Goal: Task Accomplishment & Management: Use online tool/utility

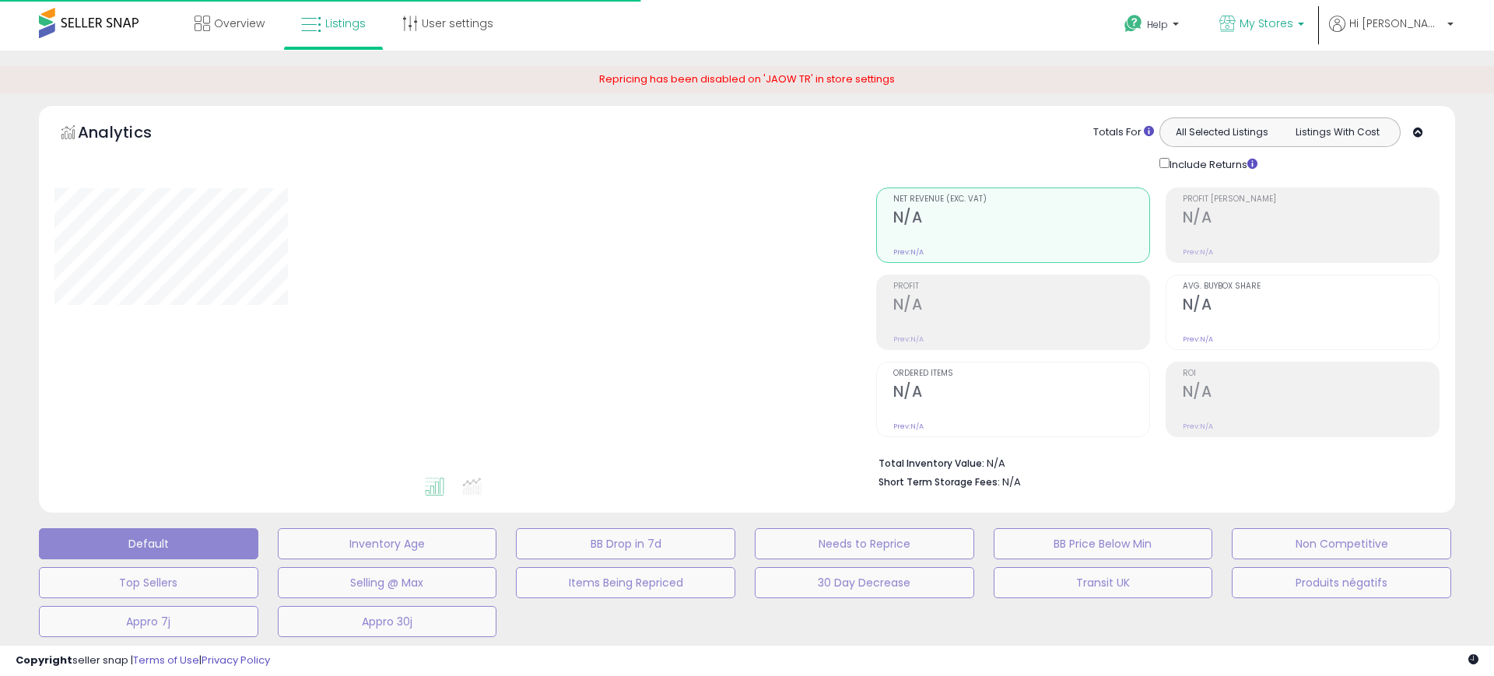
click at [1286, 29] on span "My Stores" at bounding box center [1266, 24] width 54 height 16
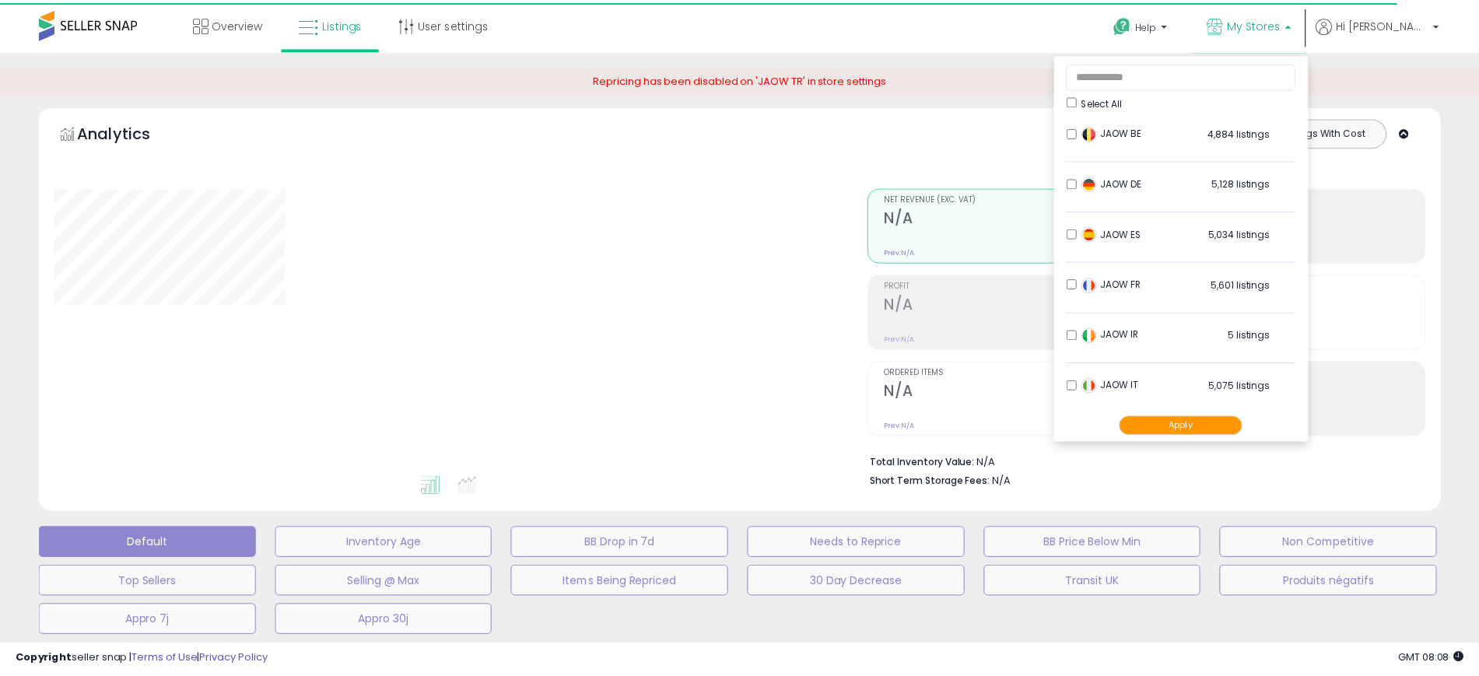
scroll to position [258, 0]
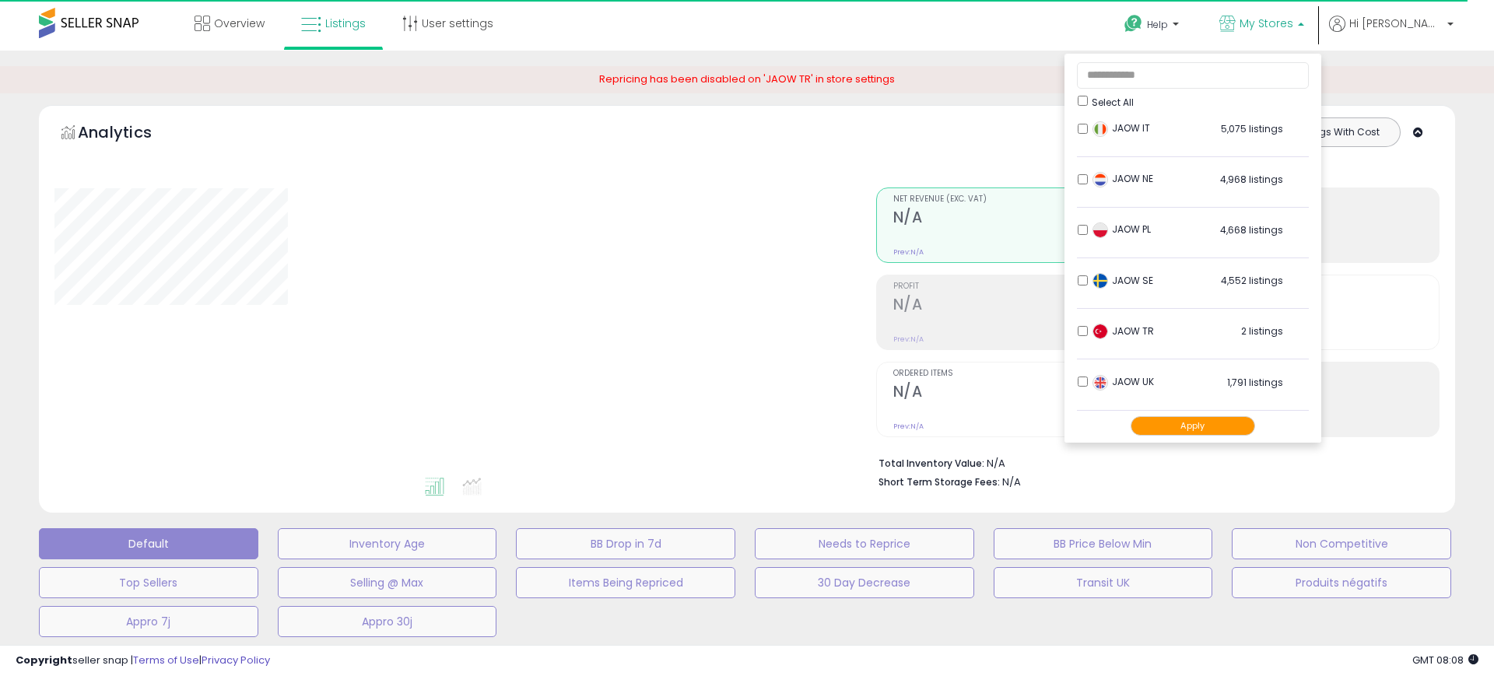
click at [755, 145] on div "Analytics Totals For All Selected Listings Listings With Cost Include Returns" at bounding box center [746, 144] width 1385 height 55
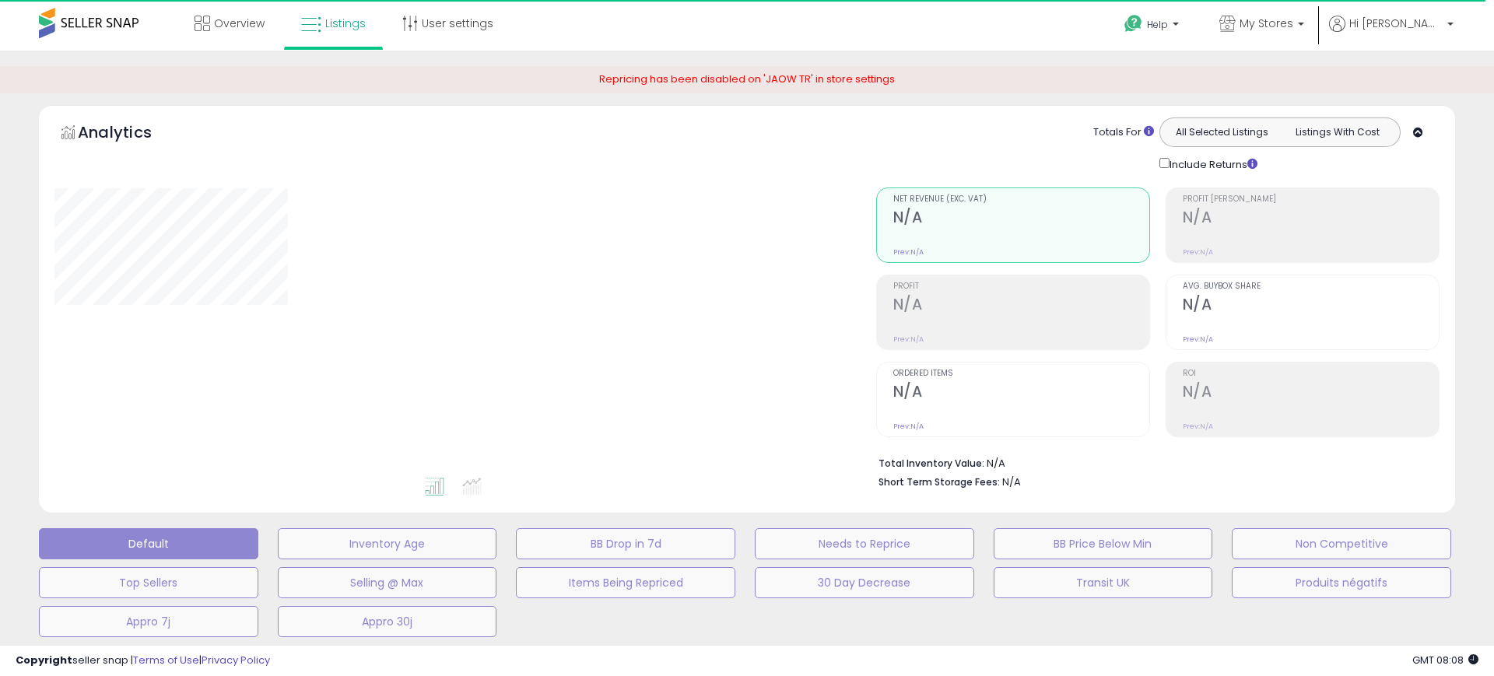
type input "**********"
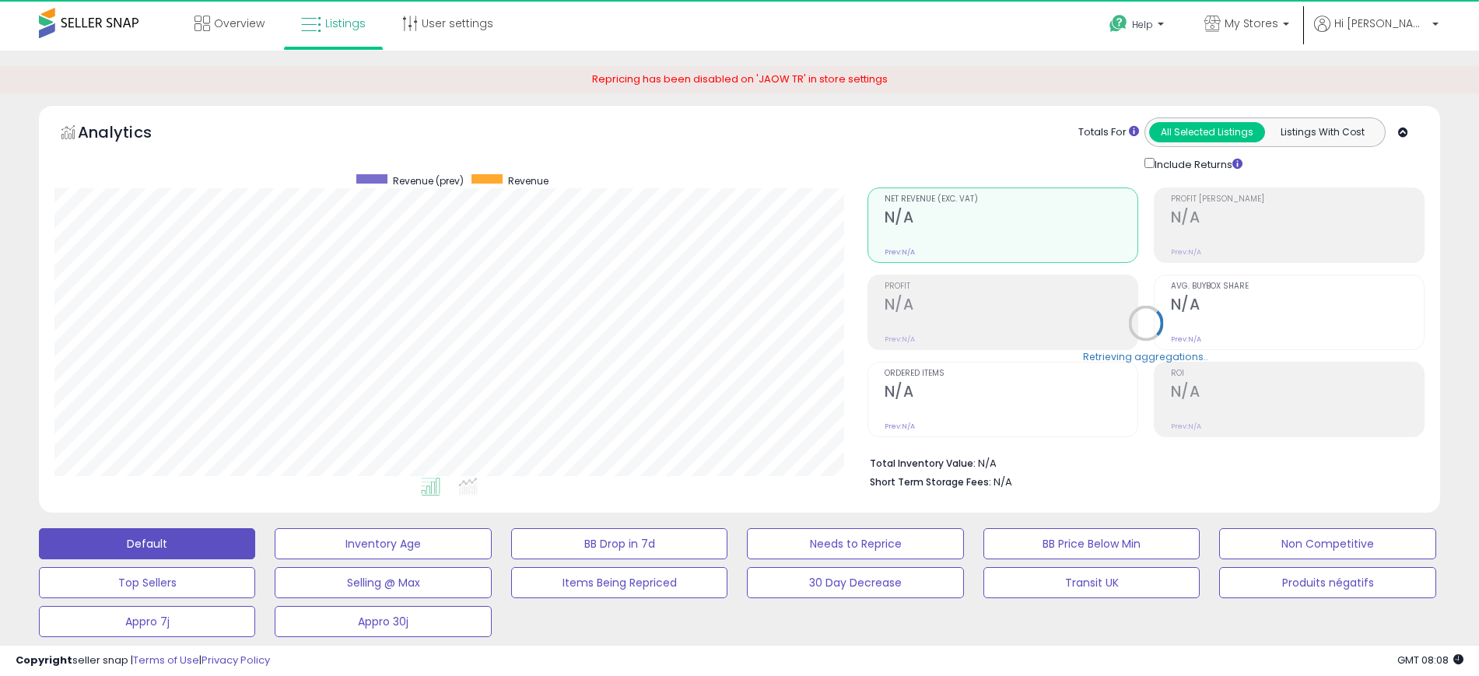
scroll to position [319, 813]
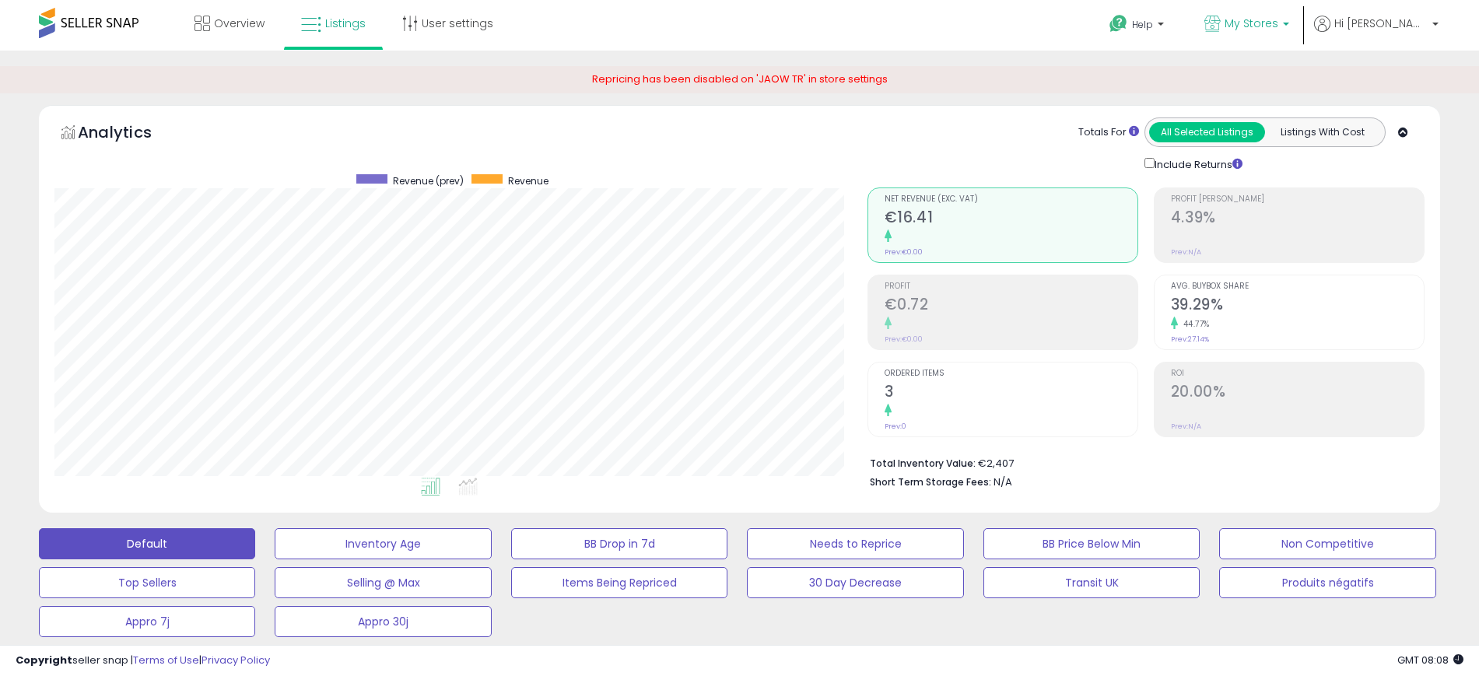
click at [1289, 21] on p "My Stores" at bounding box center [1246, 25] width 85 height 19
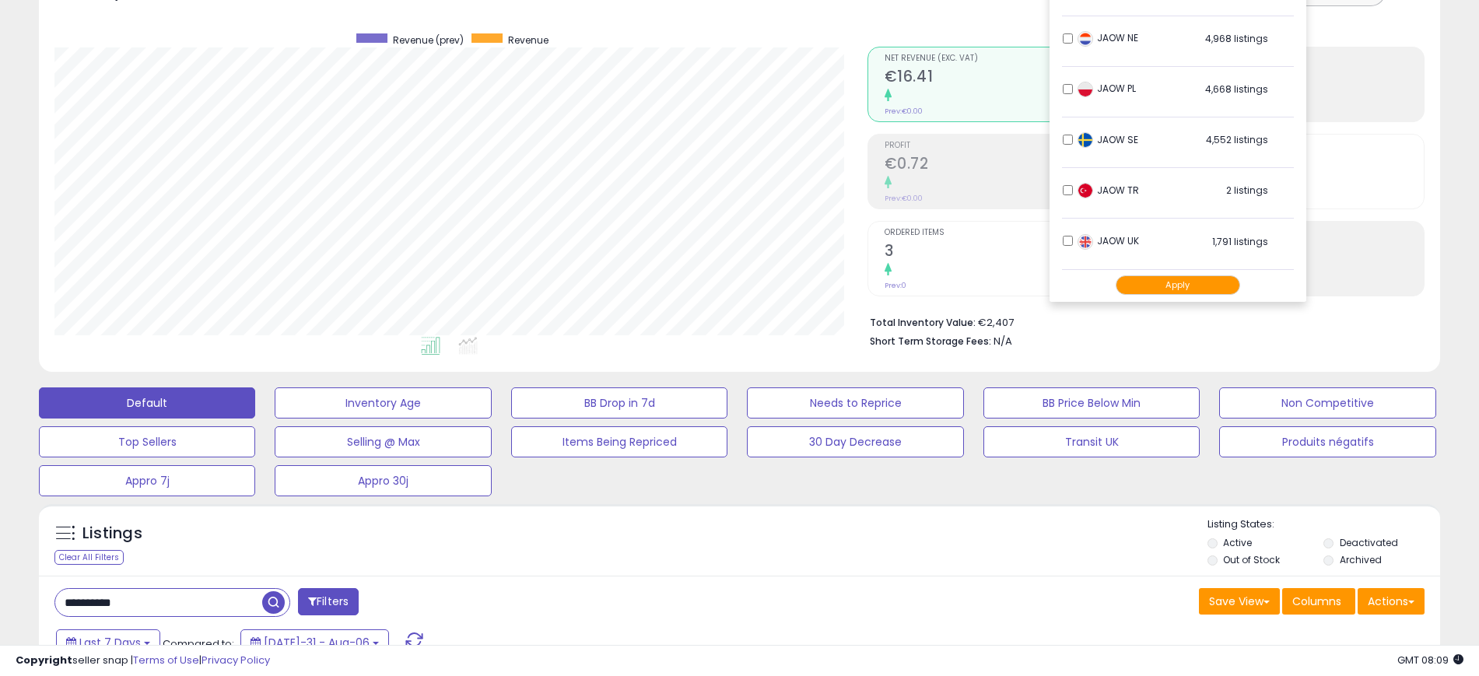
scroll to position [142, 0]
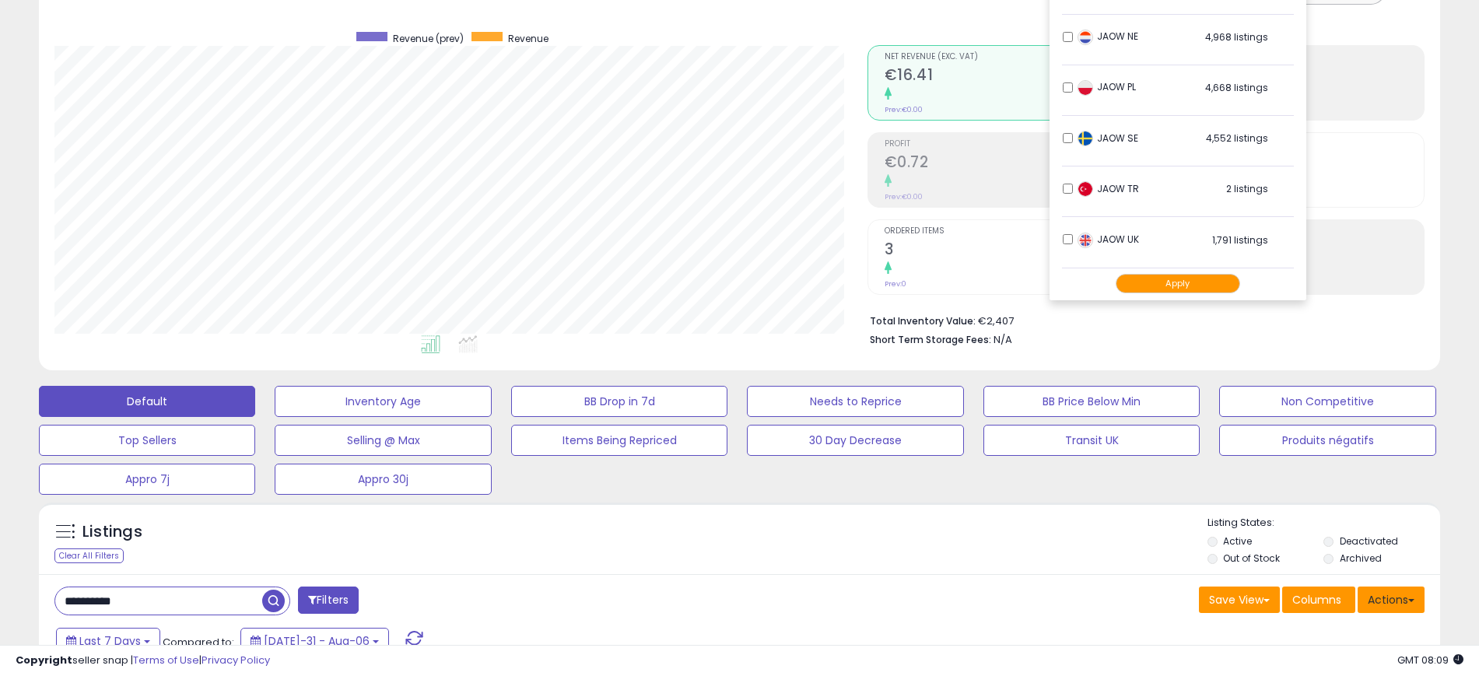
click at [1409, 597] on button "Actions" at bounding box center [1391, 600] width 67 height 26
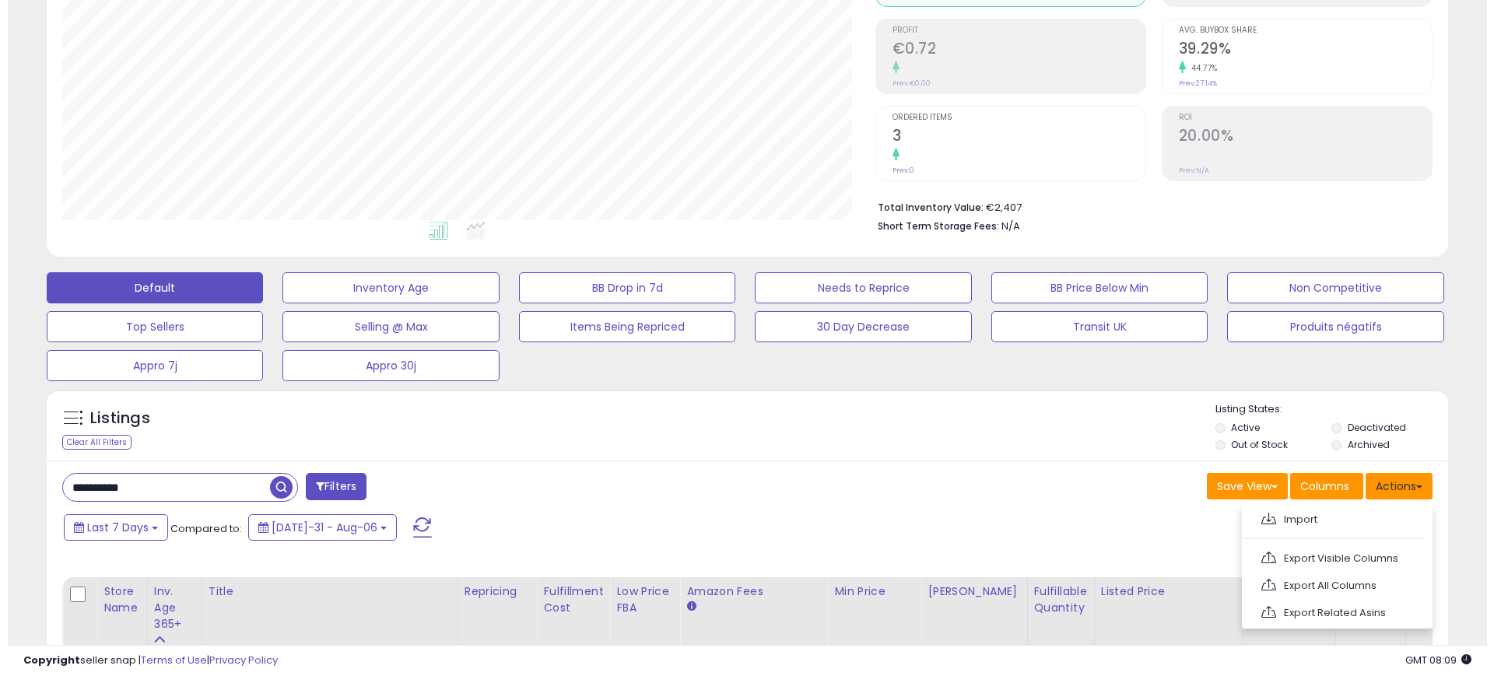
scroll to position [257, 0]
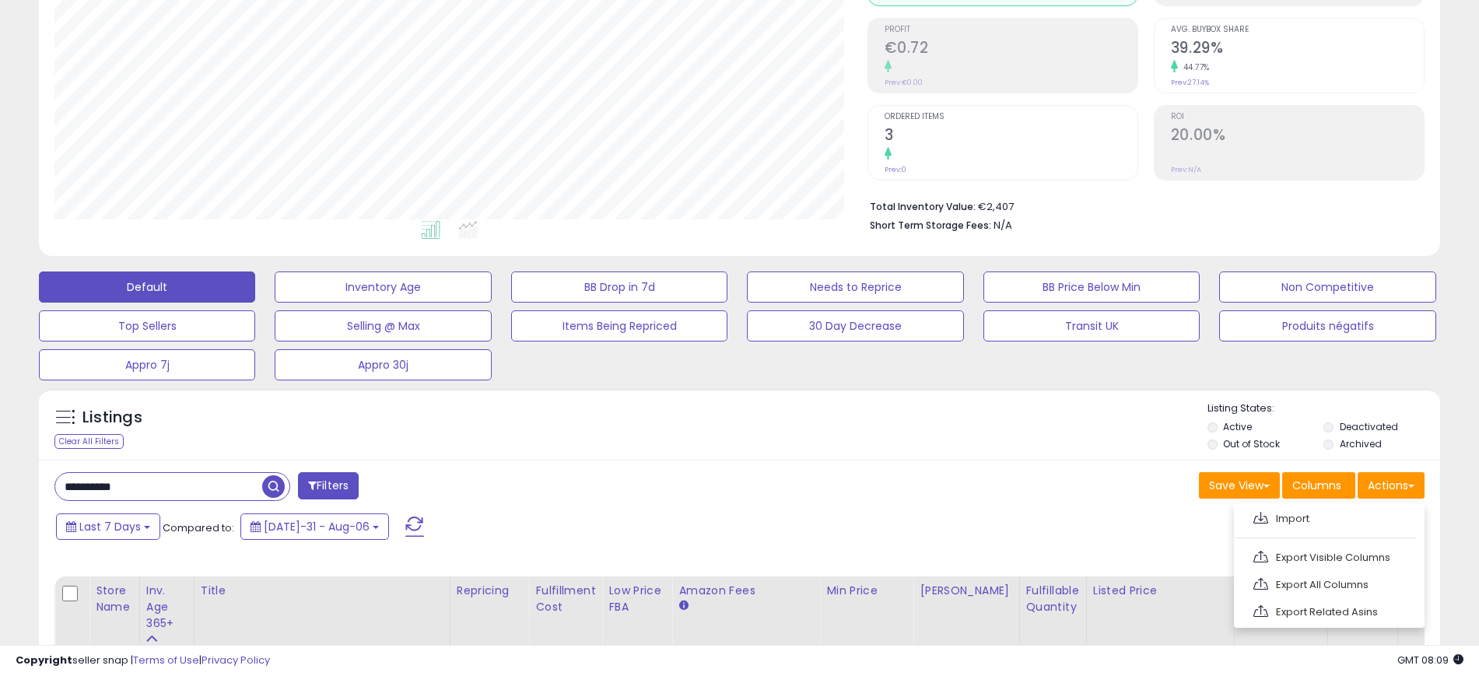
click at [191, 484] on input "**********" at bounding box center [158, 486] width 207 height 27
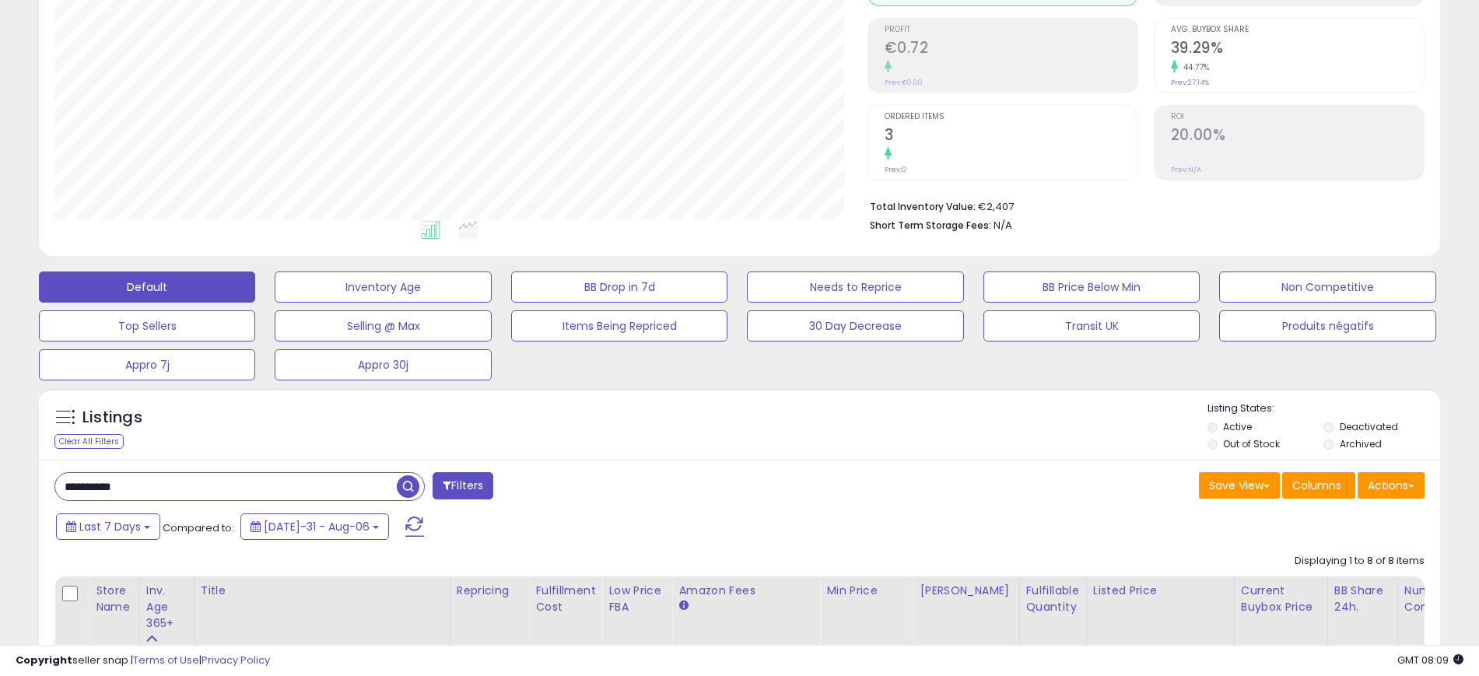
click at [191, 484] on input "**********" at bounding box center [226, 486] width 342 height 27
click at [411, 478] on span "button" at bounding box center [408, 486] width 23 height 23
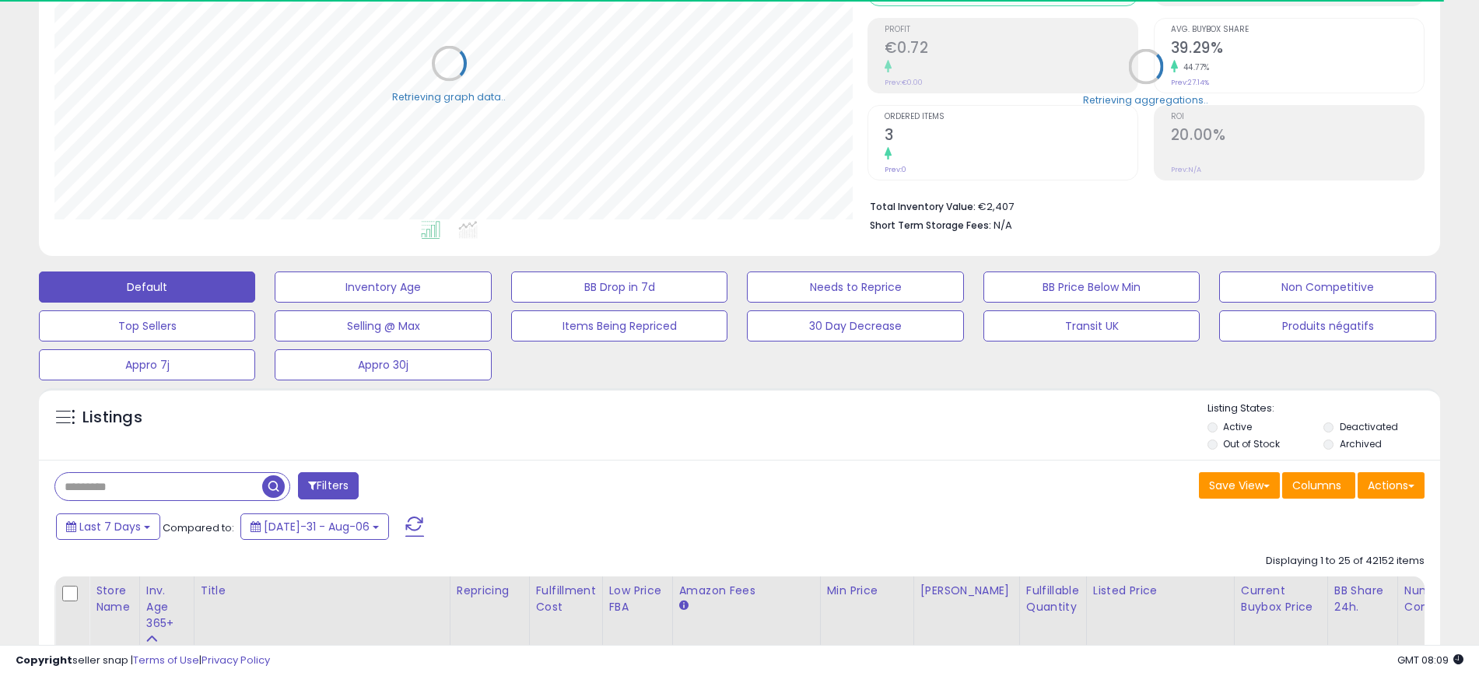
scroll to position [777721, 777227]
click at [1001, 443] on div "Listings" at bounding box center [739, 427] width 1401 height 53
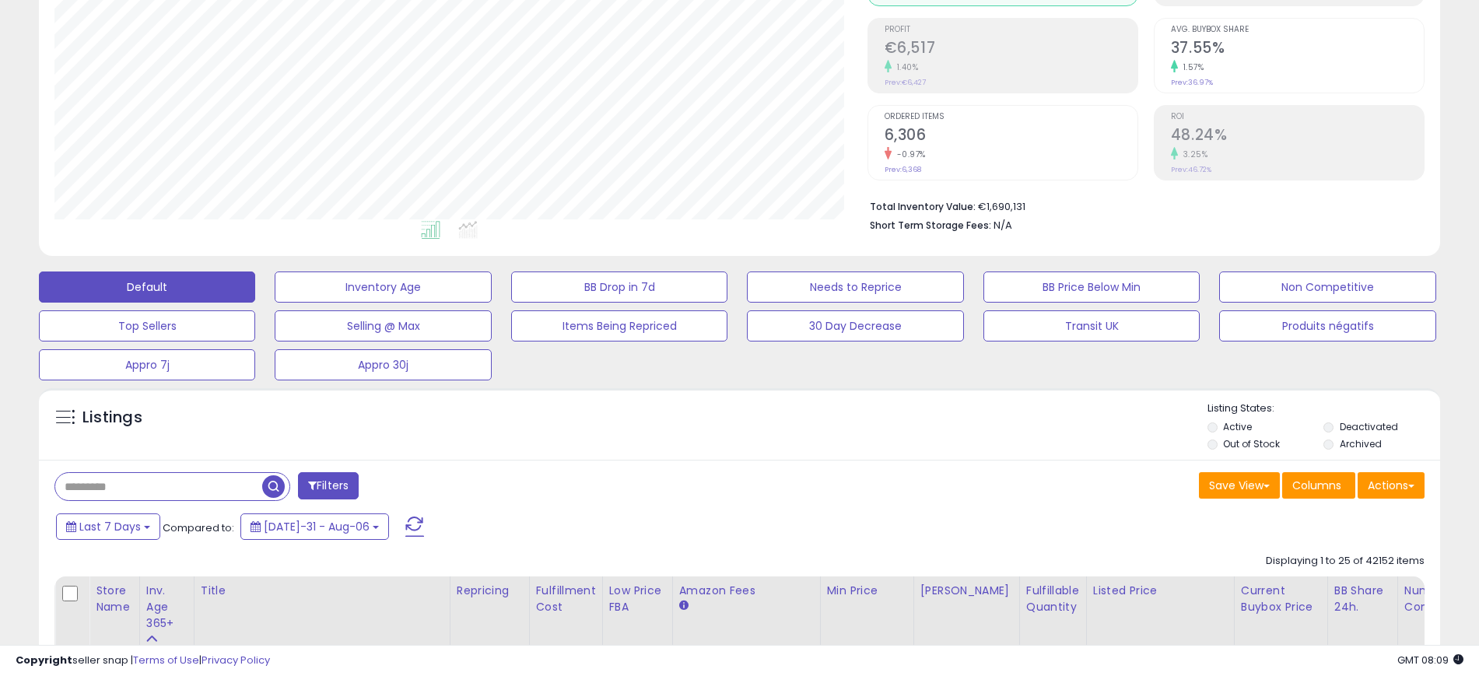
scroll to position [319, 813]
click at [1008, 542] on div "Last 7 Days Compared to: [DATE]-31 - Aug-06" at bounding box center [566, 528] width 1028 height 35
click at [1401, 479] on button "Actions" at bounding box center [1391, 485] width 67 height 26
click at [1306, 575] on link "Export All Columns" at bounding box center [1328, 585] width 170 height 24
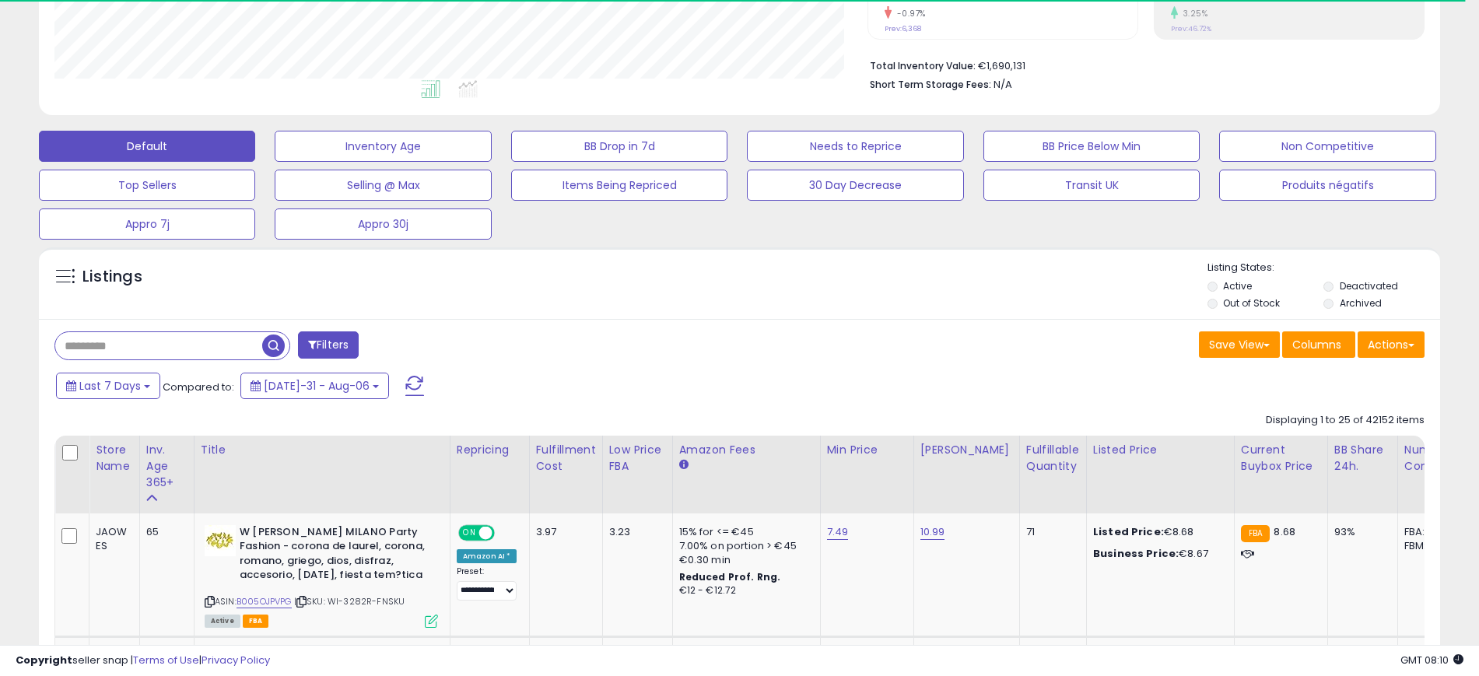
scroll to position [430, 0]
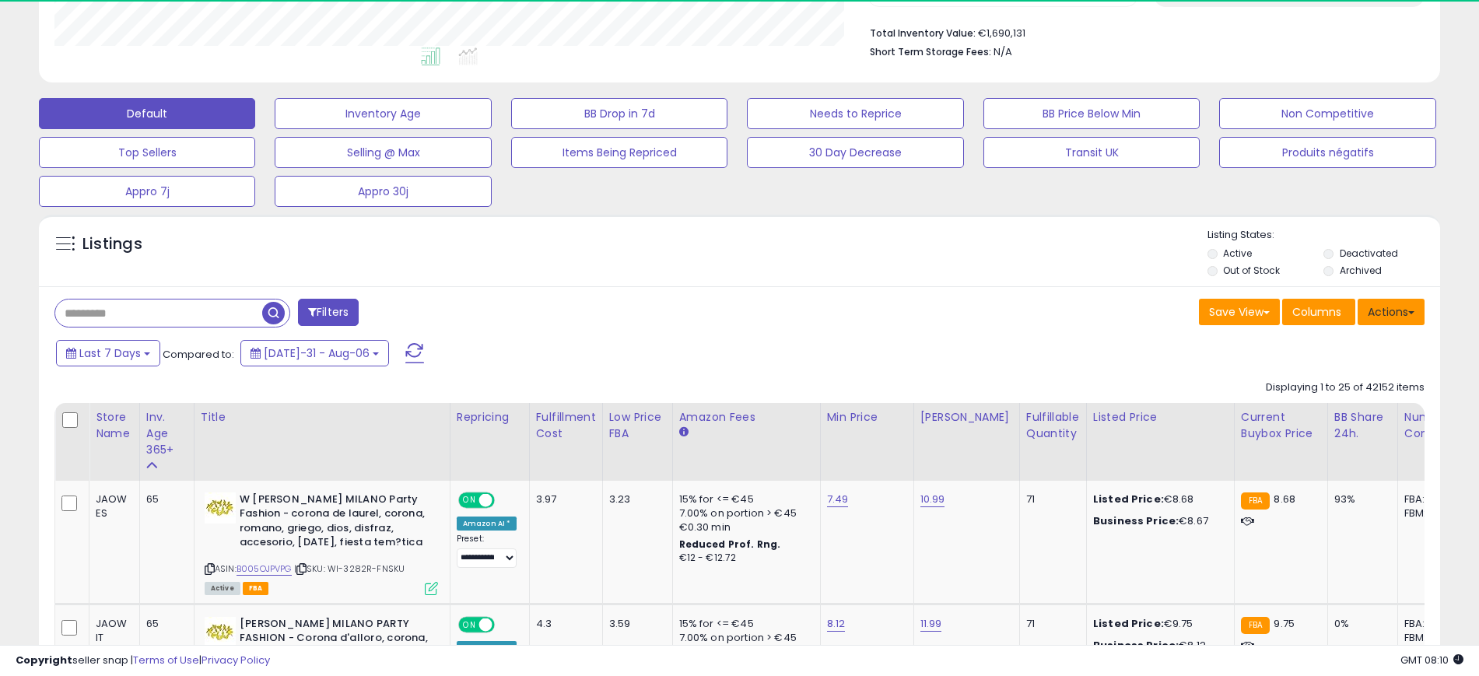
click at [1394, 310] on button "Actions" at bounding box center [1391, 312] width 67 height 26
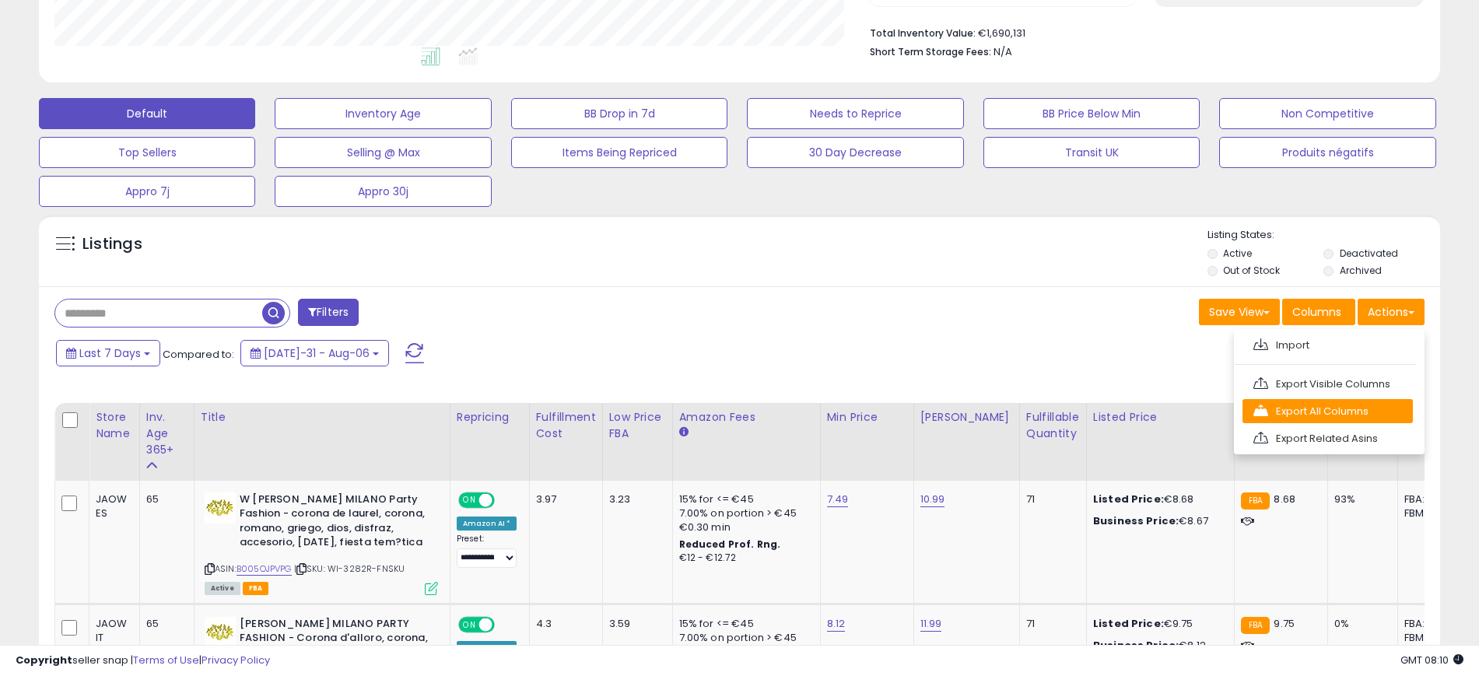
click at [1348, 405] on link "Export All Columns" at bounding box center [1328, 411] width 170 height 24
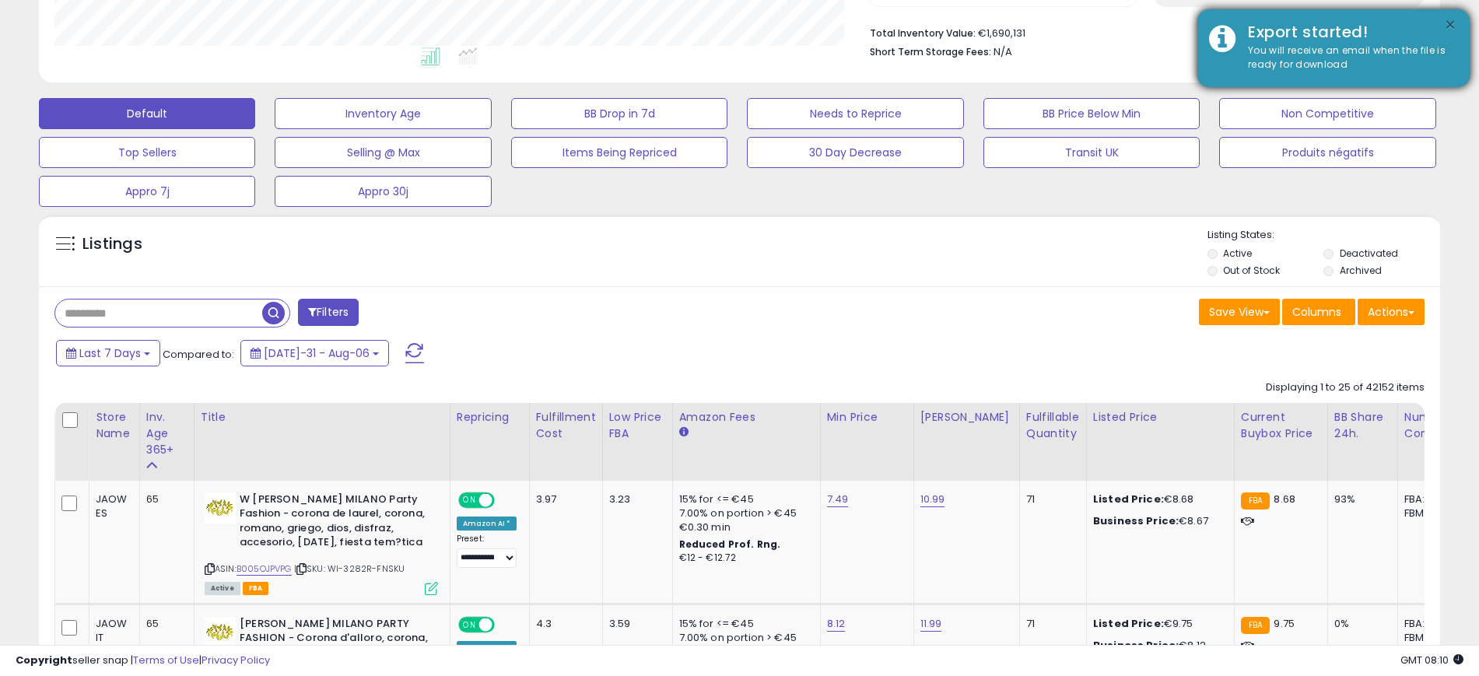
click at [1454, 17] on button "×" at bounding box center [1450, 25] width 12 height 19
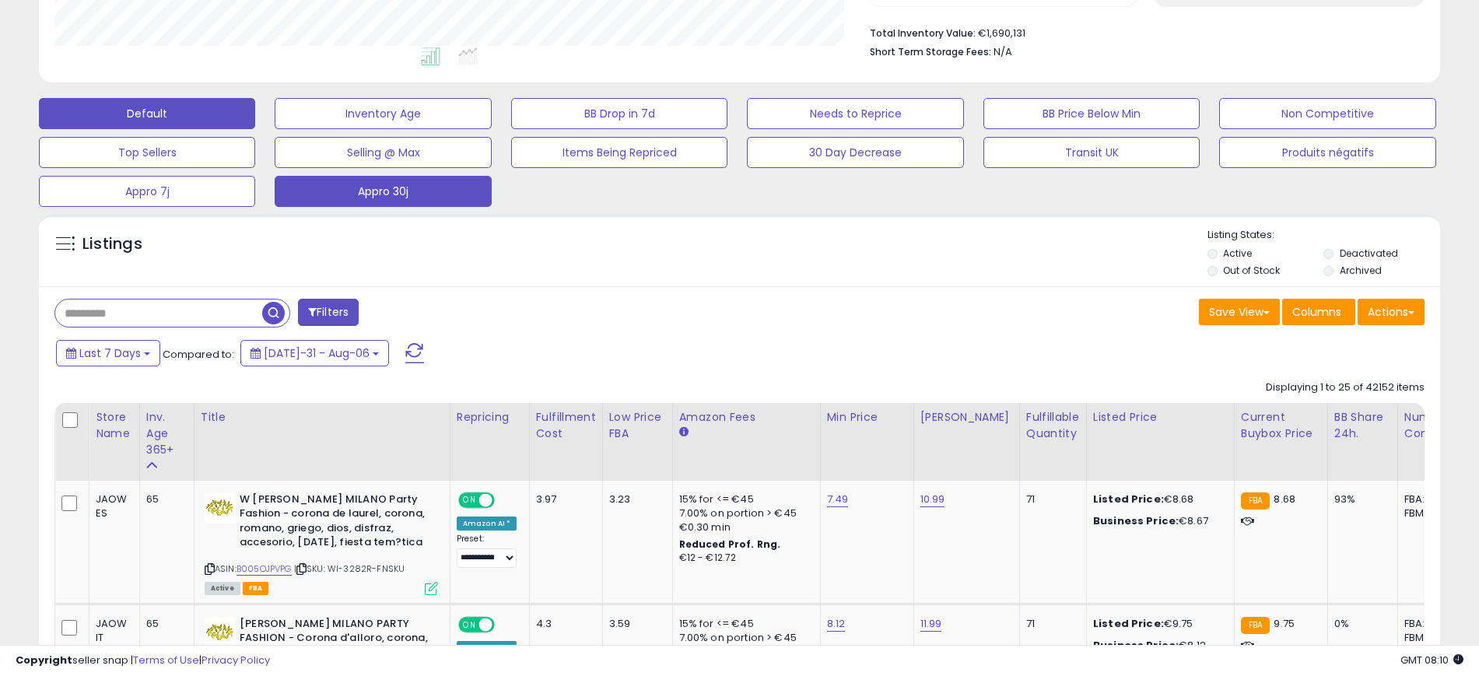
click at [359, 129] on button "Appro 30j" at bounding box center [383, 113] width 216 height 31
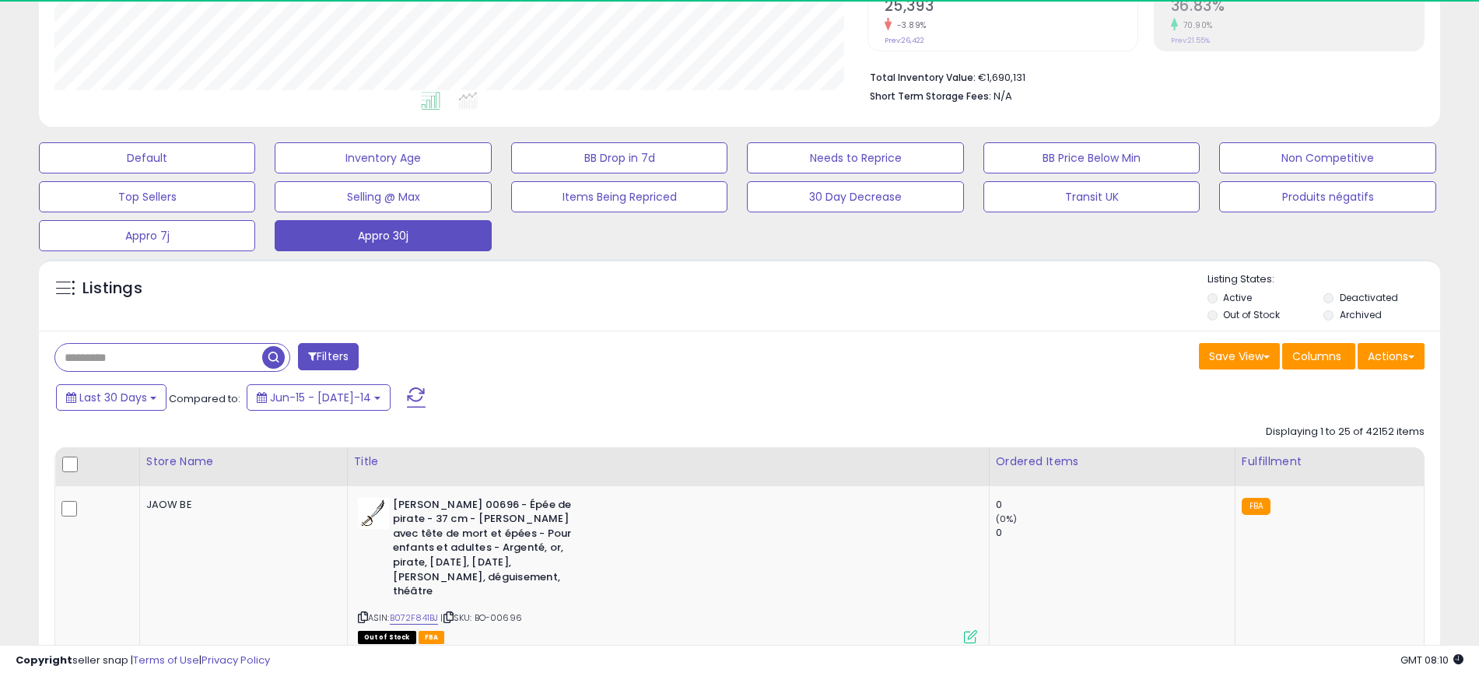
scroll to position [319, 813]
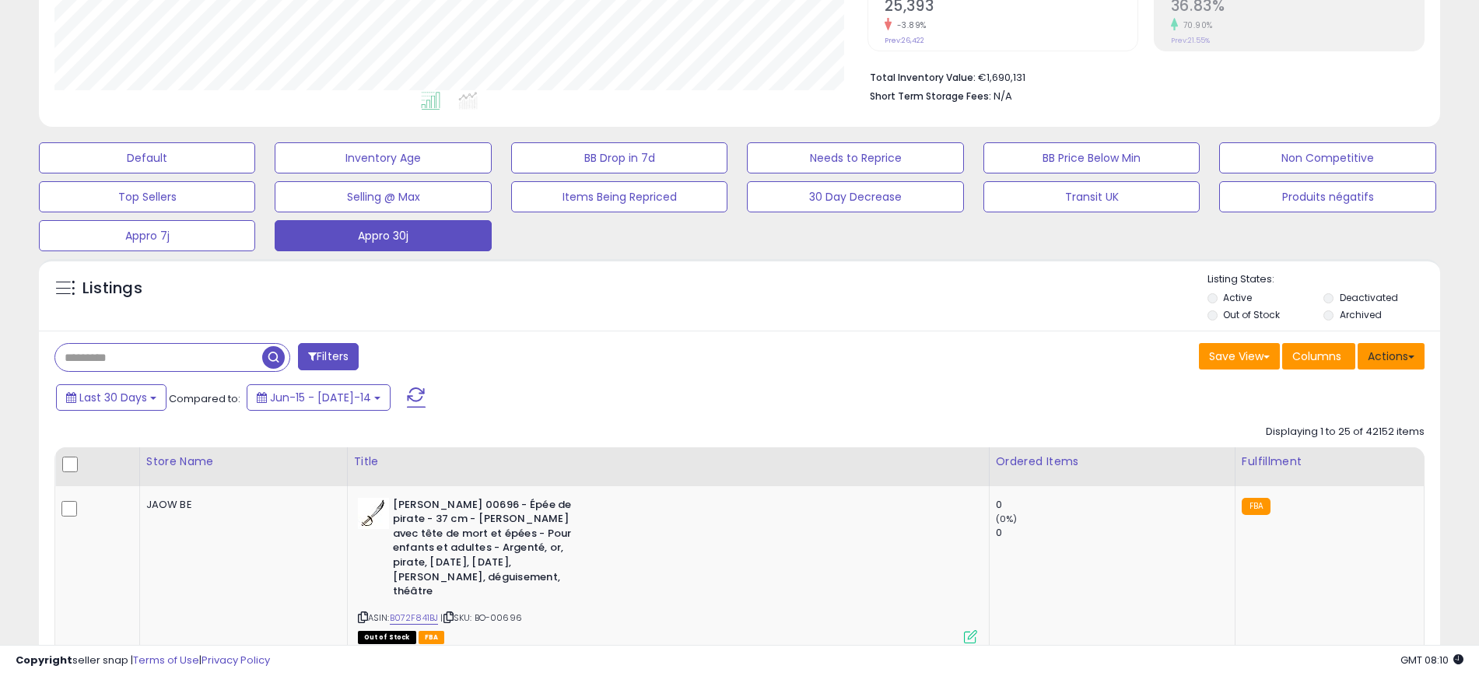
click at [1414, 353] on button "Actions" at bounding box center [1391, 356] width 67 height 26
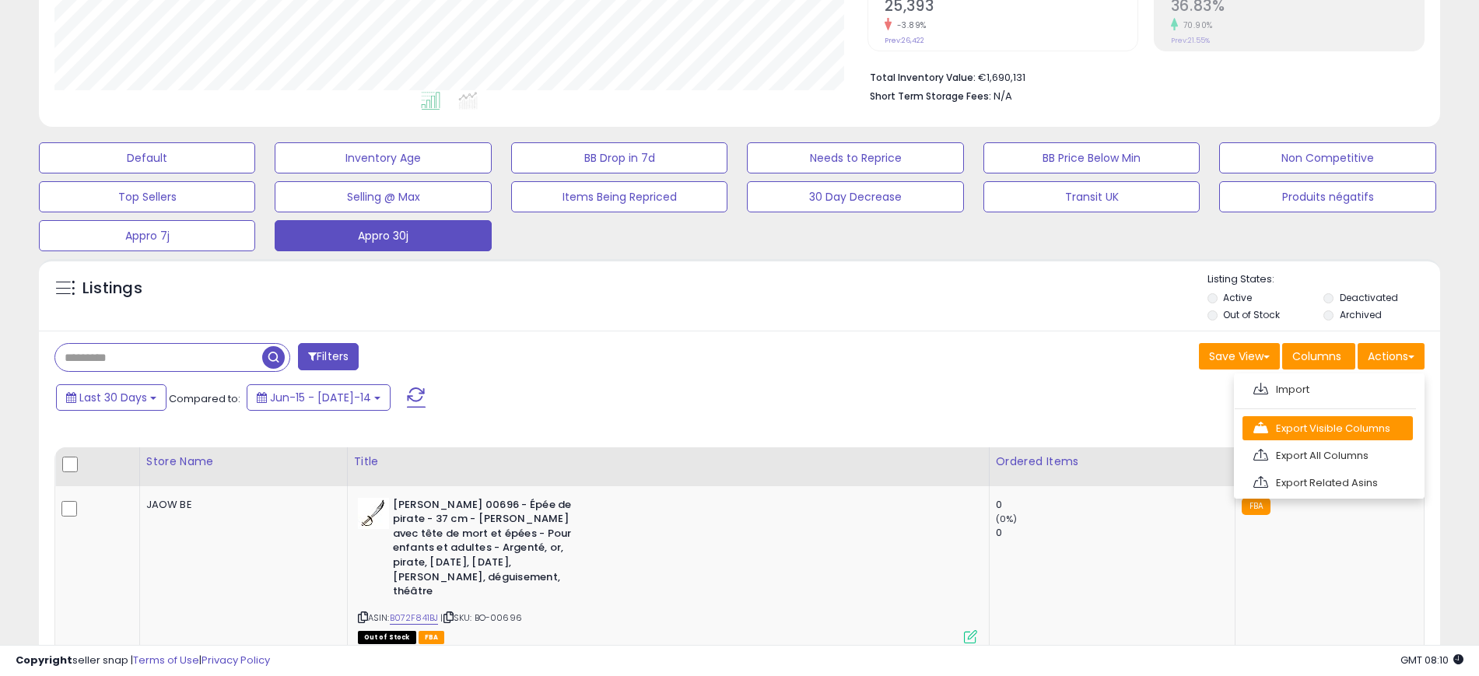
click at [1365, 424] on link "Export Visible Columns" at bounding box center [1328, 428] width 170 height 24
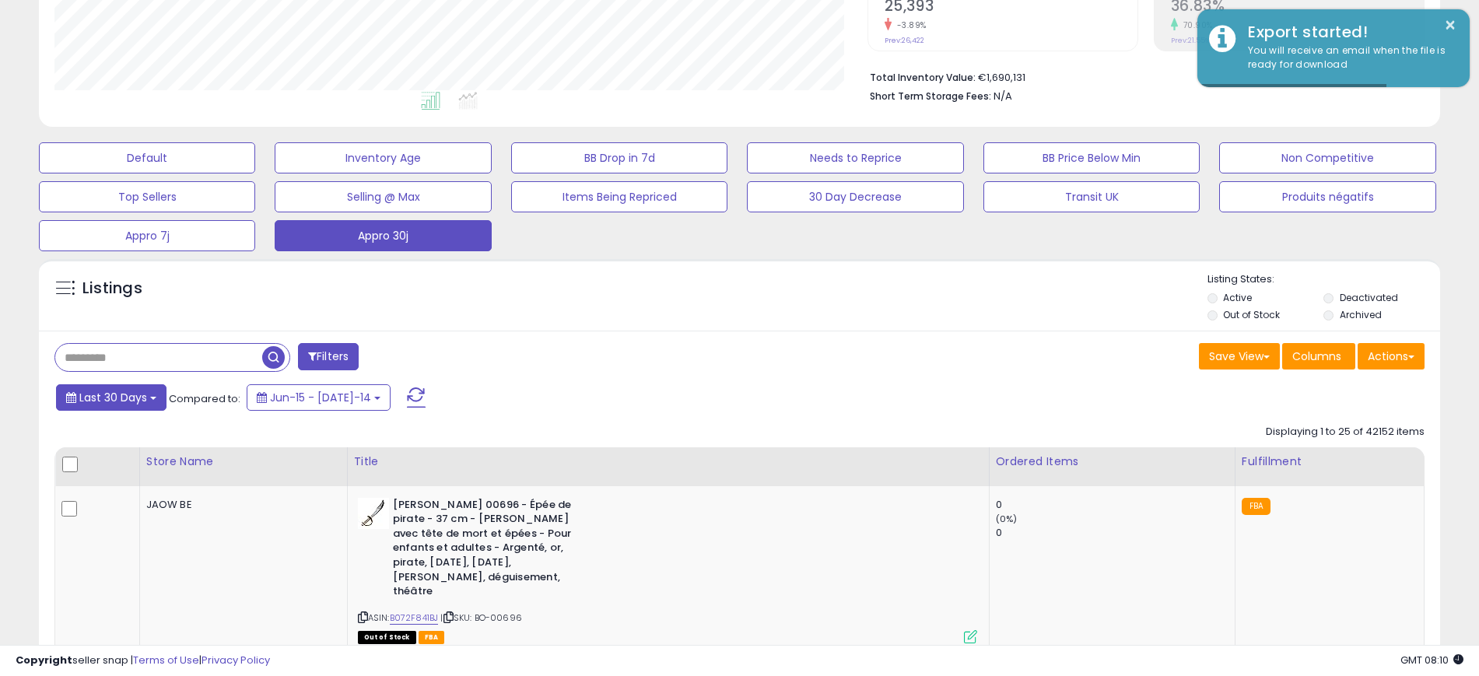
click at [133, 397] on span "Last 30 Days" at bounding box center [113, 398] width 68 height 16
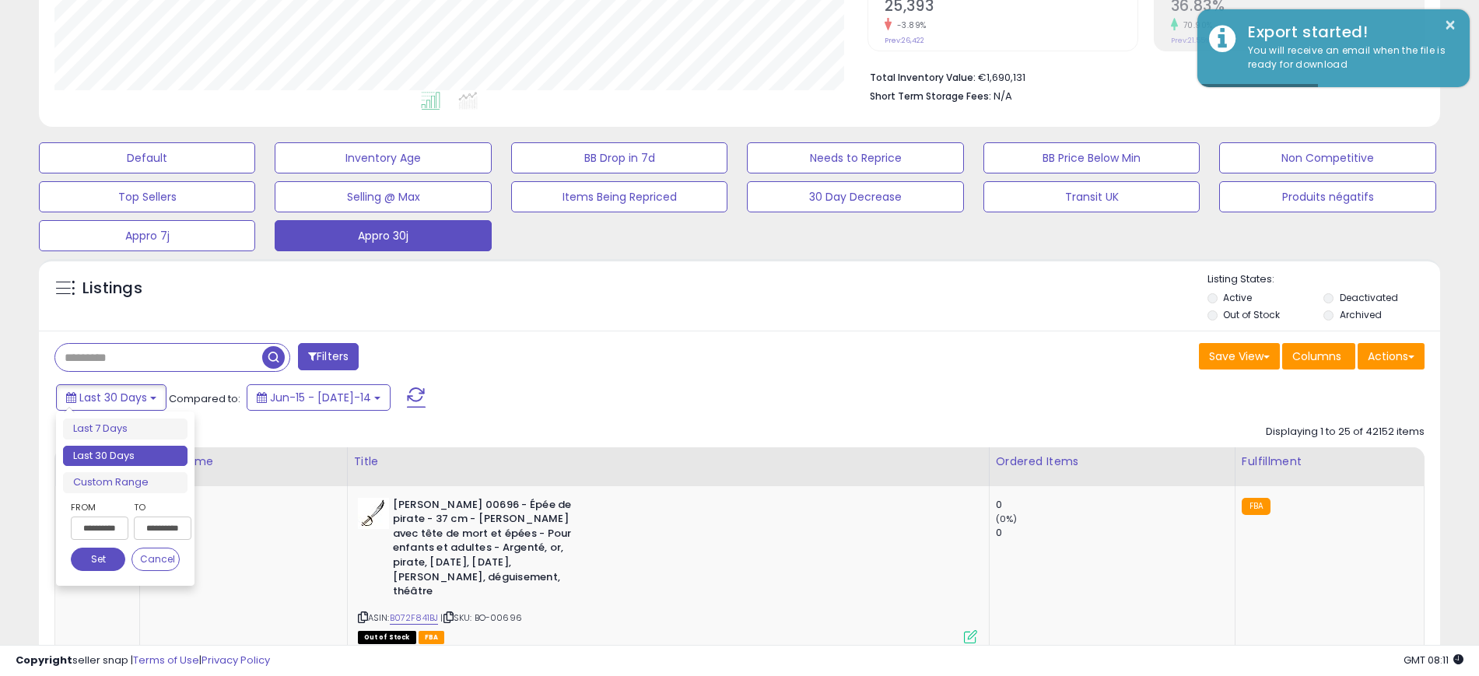
click at [109, 523] on input "**********" at bounding box center [100, 528] width 58 height 23
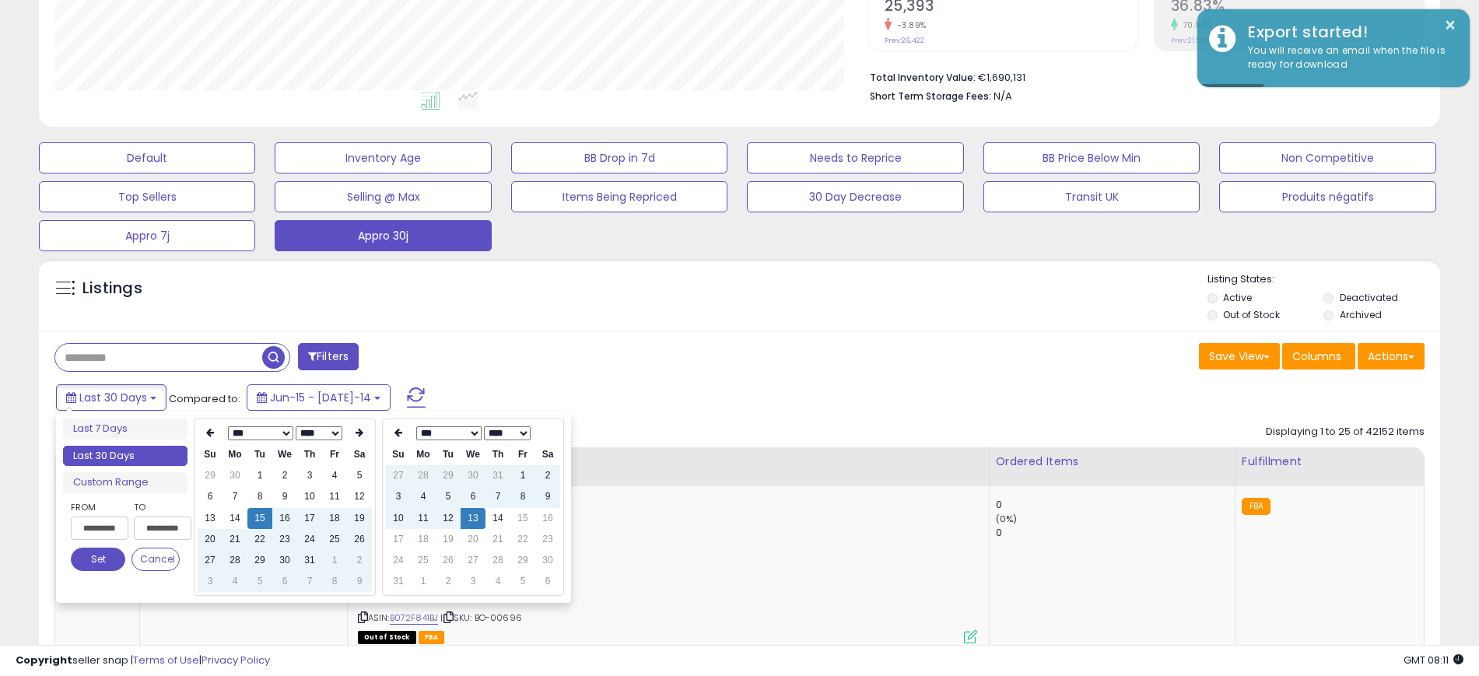
click at [281, 431] on select "*** *** *** *** *** *** *** ***" at bounding box center [260, 433] width 65 height 14
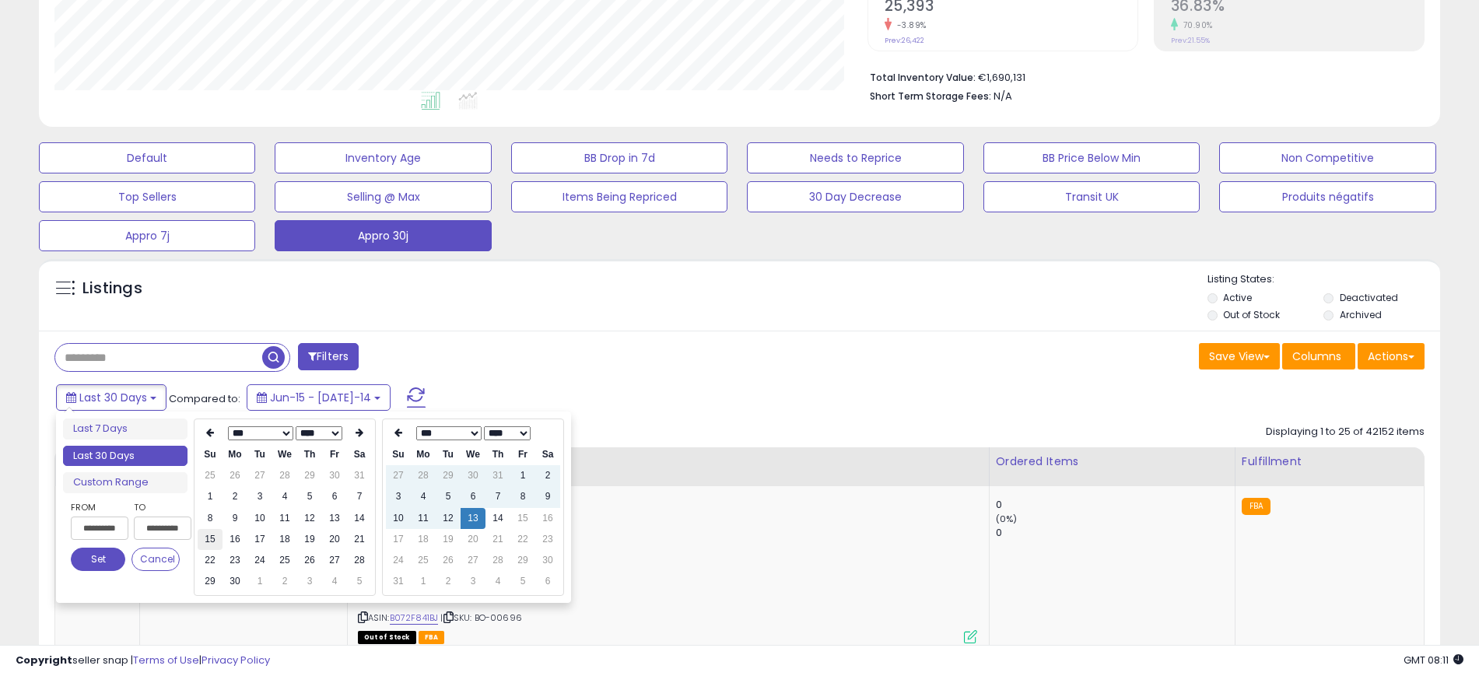
type input "**********"
click at [213, 540] on td "15" at bounding box center [210, 539] width 25 height 21
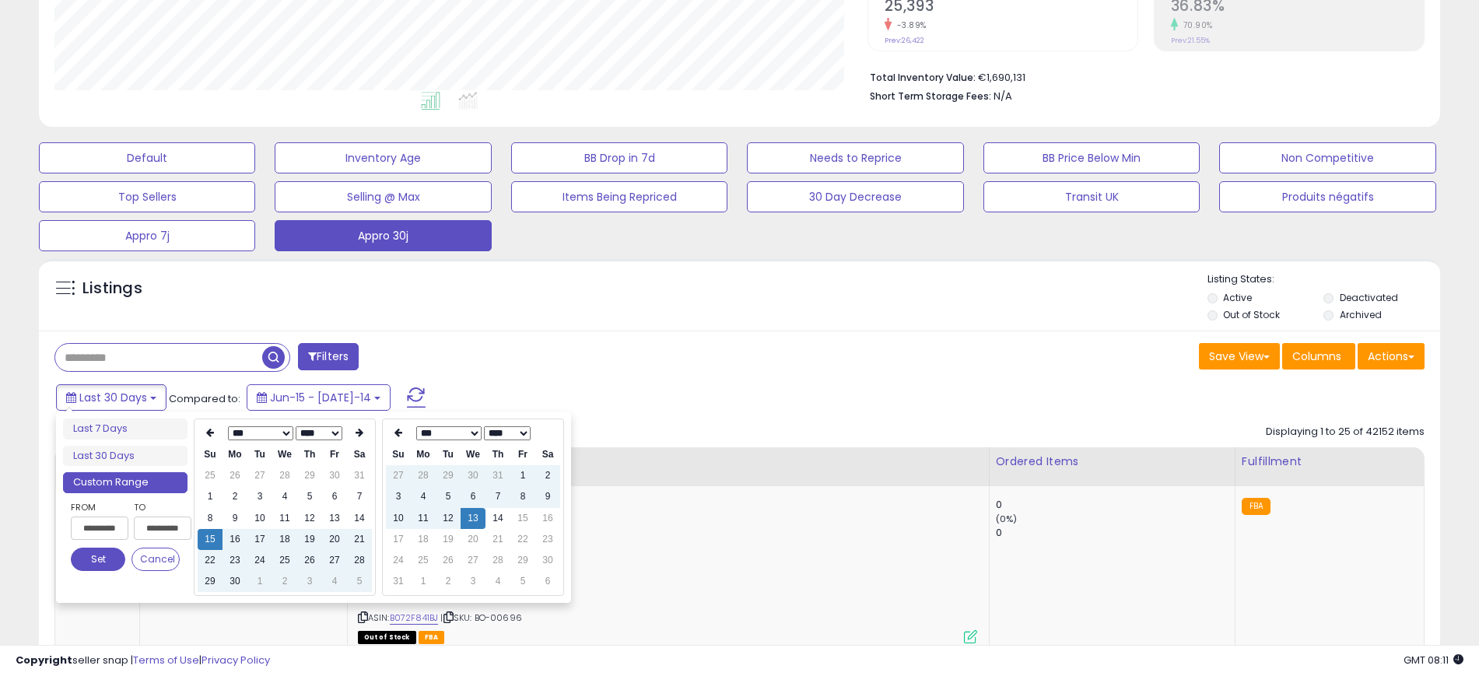
click at [109, 565] on button "Set" at bounding box center [98, 559] width 54 height 23
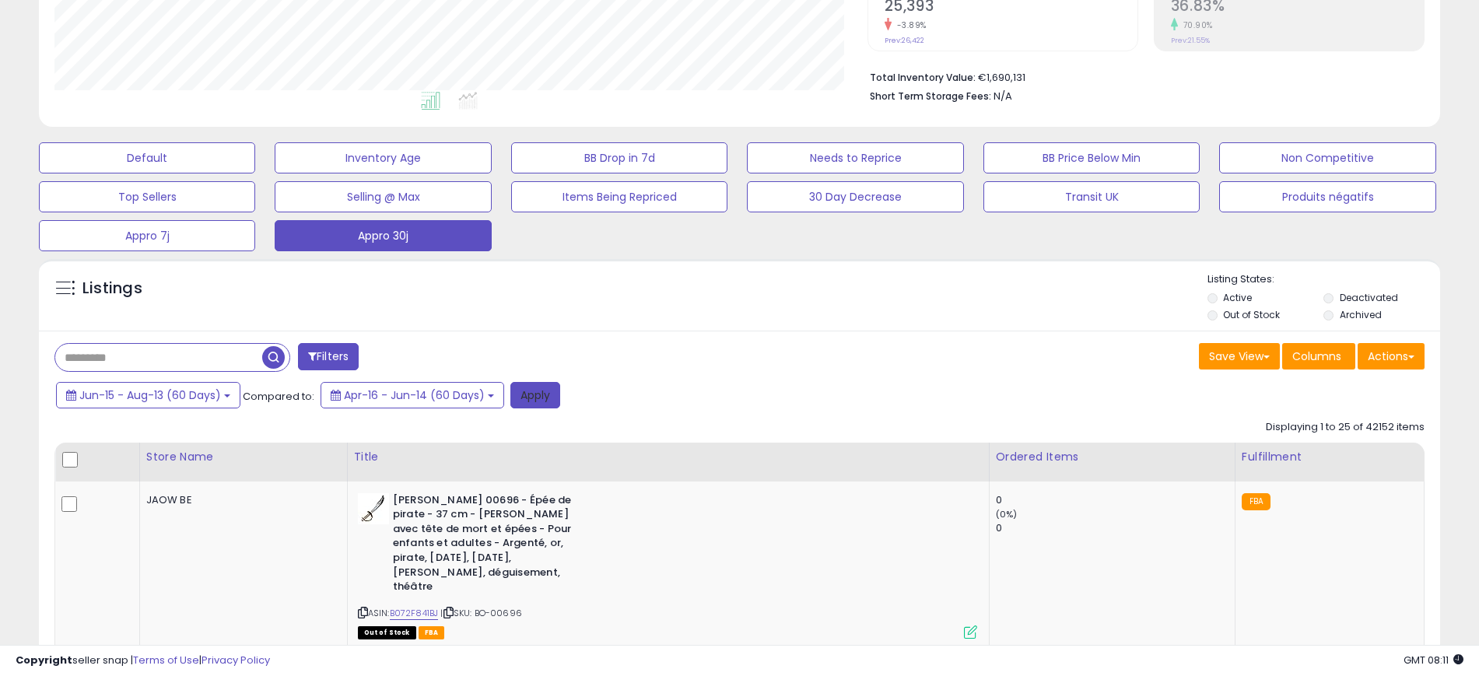
click at [533, 394] on button "Apply" at bounding box center [535, 395] width 50 height 26
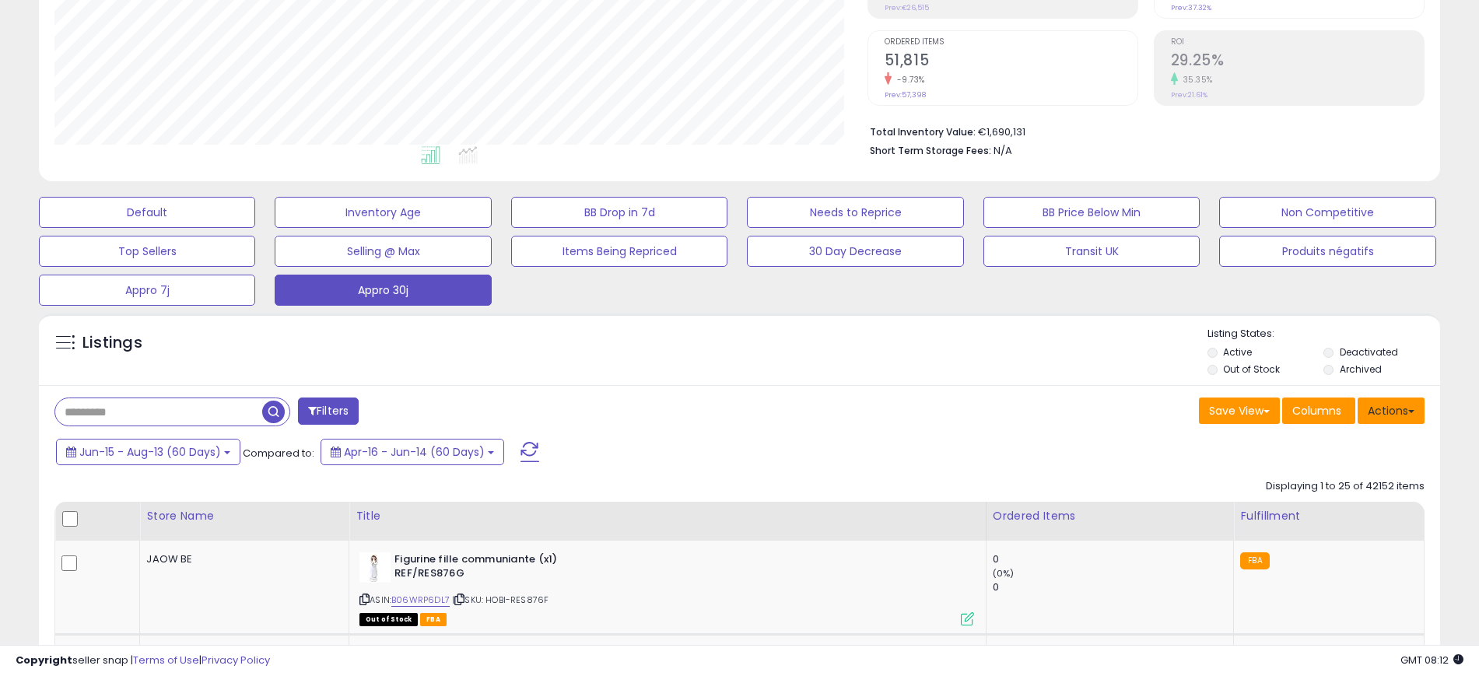
click at [1404, 408] on button "Actions" at bounding box center [1391, 411] width 67 height 26
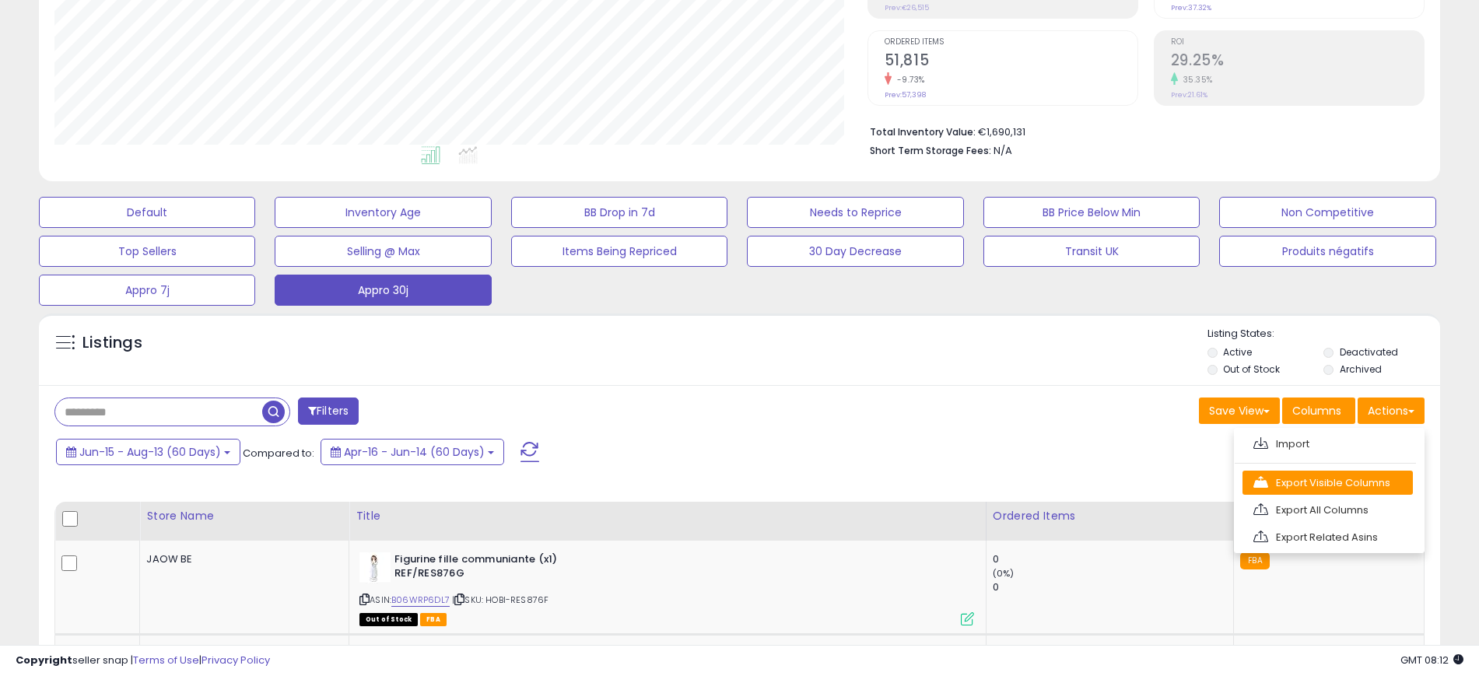
click at [1328, 482] on link "Export Visible Columns" at bounding box center [1328, 483] width 170 height 24
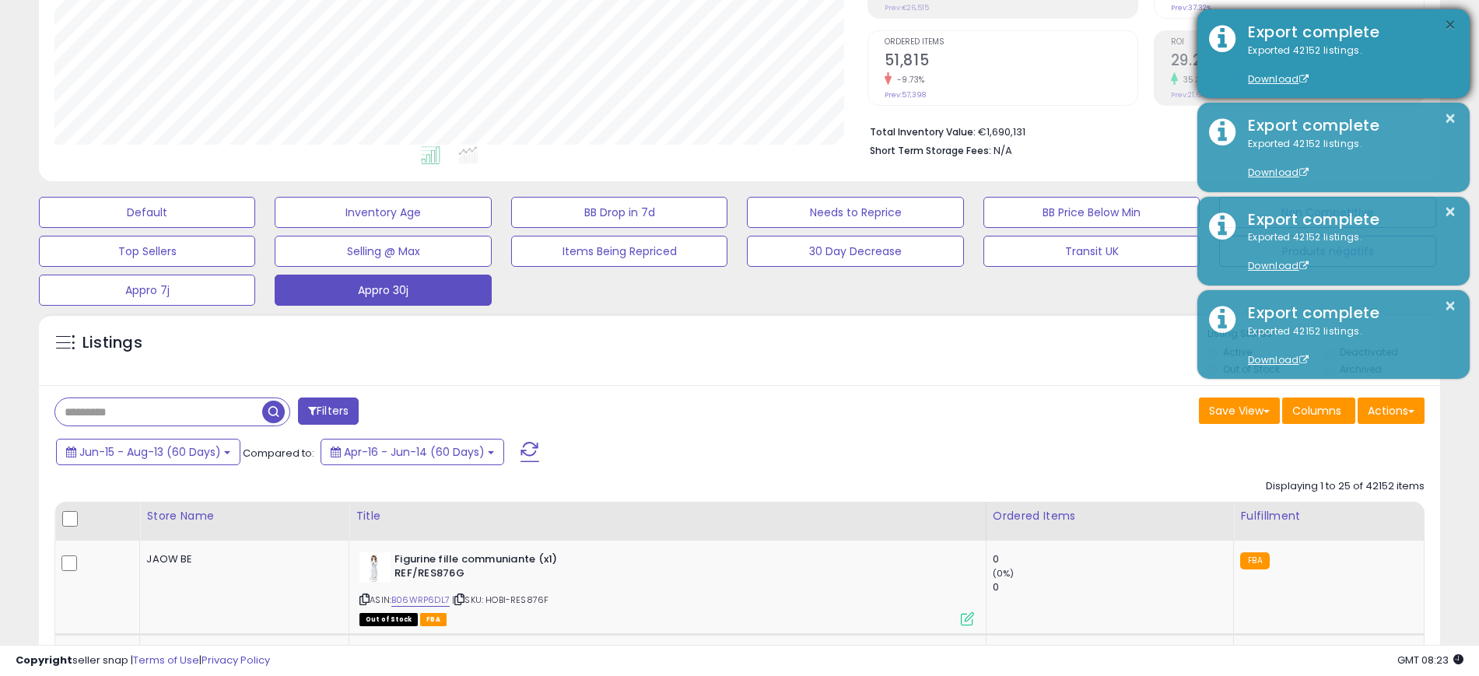
click at [1446, 30] on button "×" at bounding box center [1450, 25] width 12 height 19
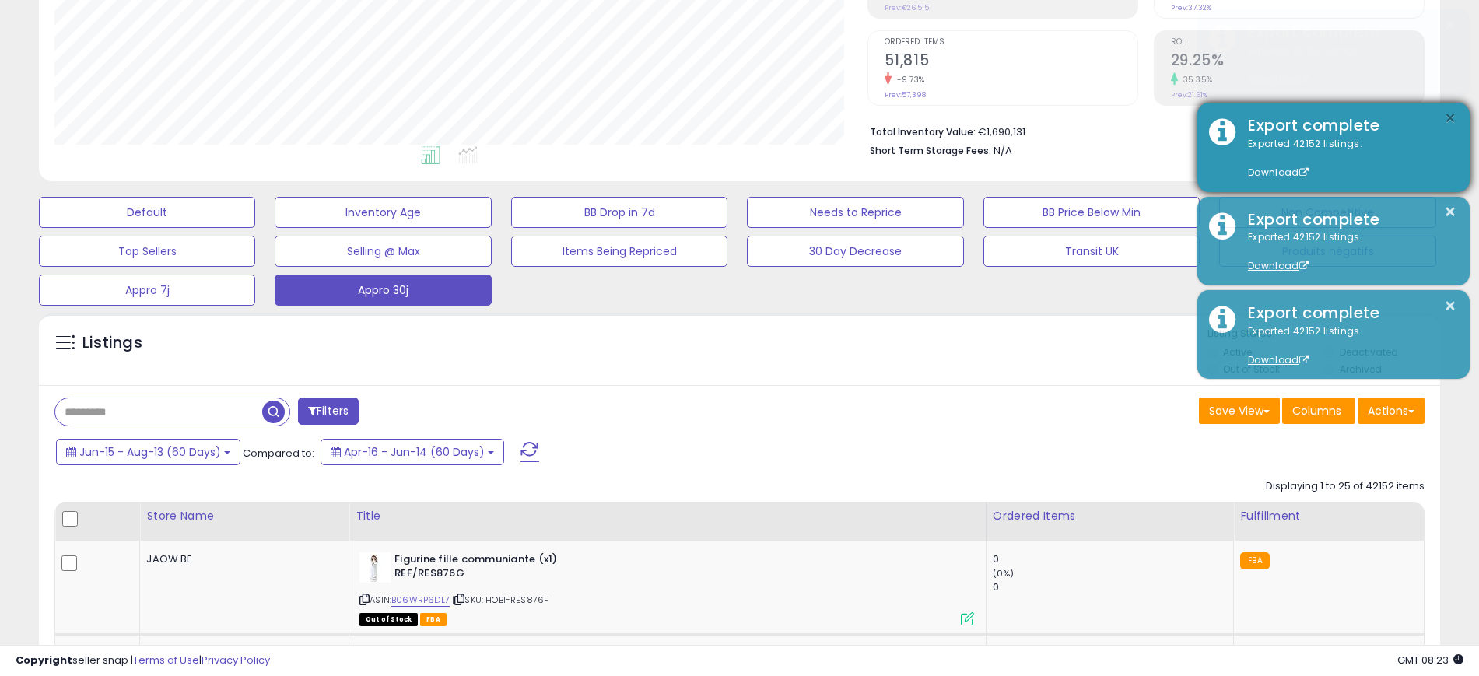
click at [1454, 114] on div "× Export complete Exported 42152 listings. Download × Export complete Exported …" at bounding box center [1333, 196] width 272 height 374
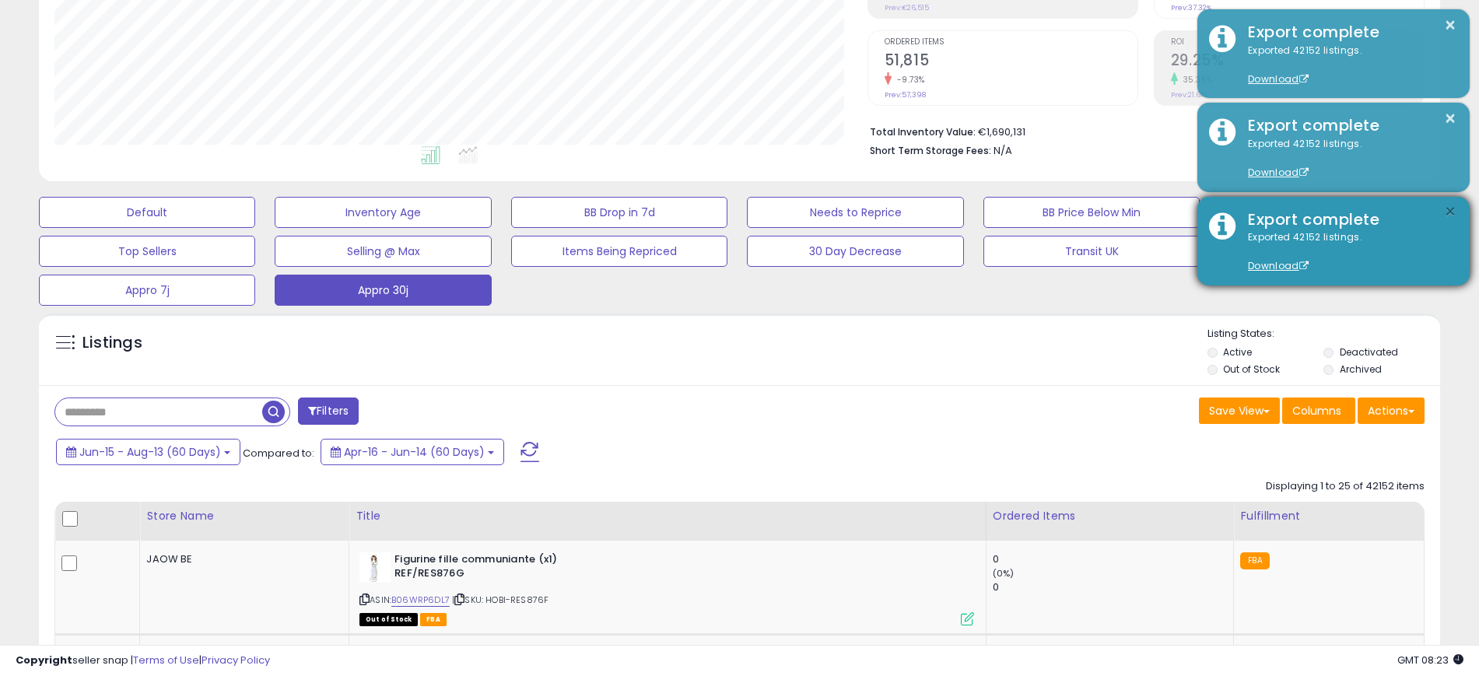
click at [1451, 206] on button "×" at bounding box center [1450, 211] width 12 height 19
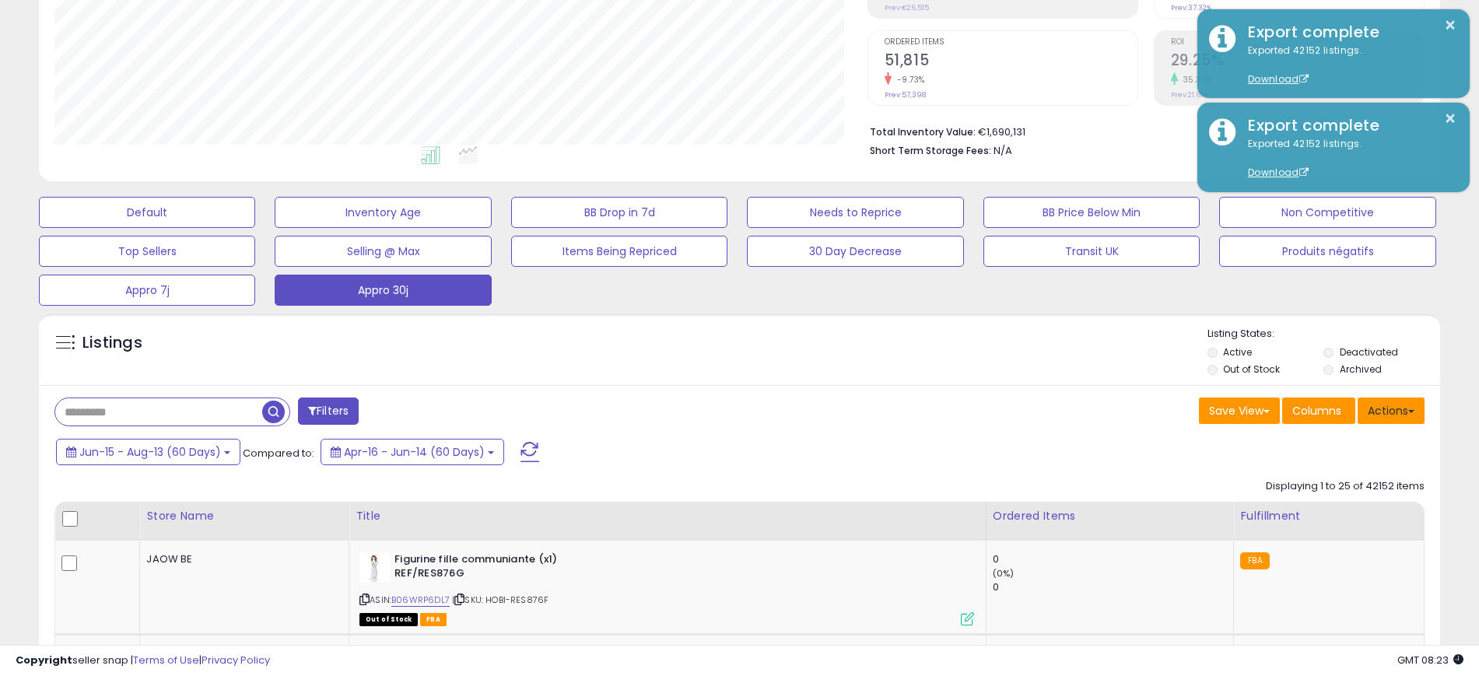
click at [1406, 406] on button "Actions" at bounding box center [1391, 411] width 67 height 26
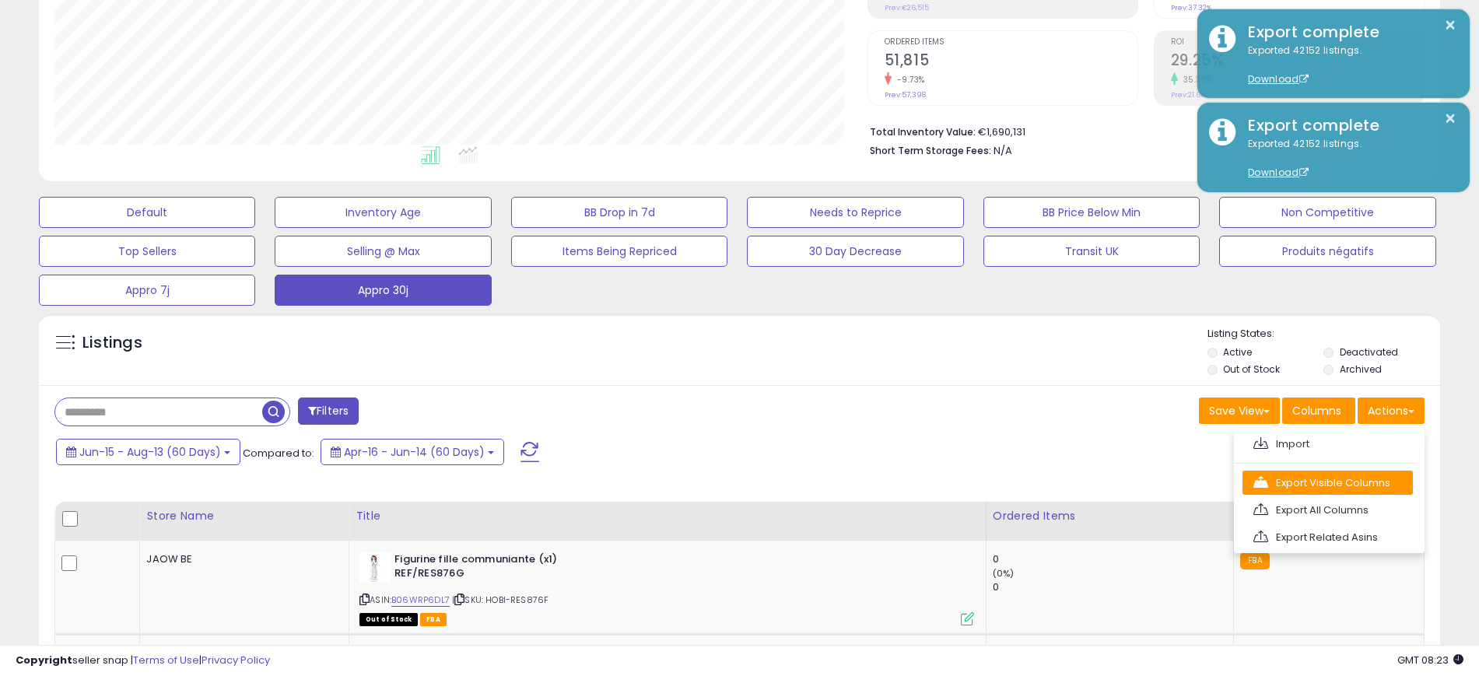
click at [1356, 483] on link "Export Visible Columns" at bounding box center [1328, 483] width 170 height 24
